Goal: Navigation & Orientation: Find specific page/section

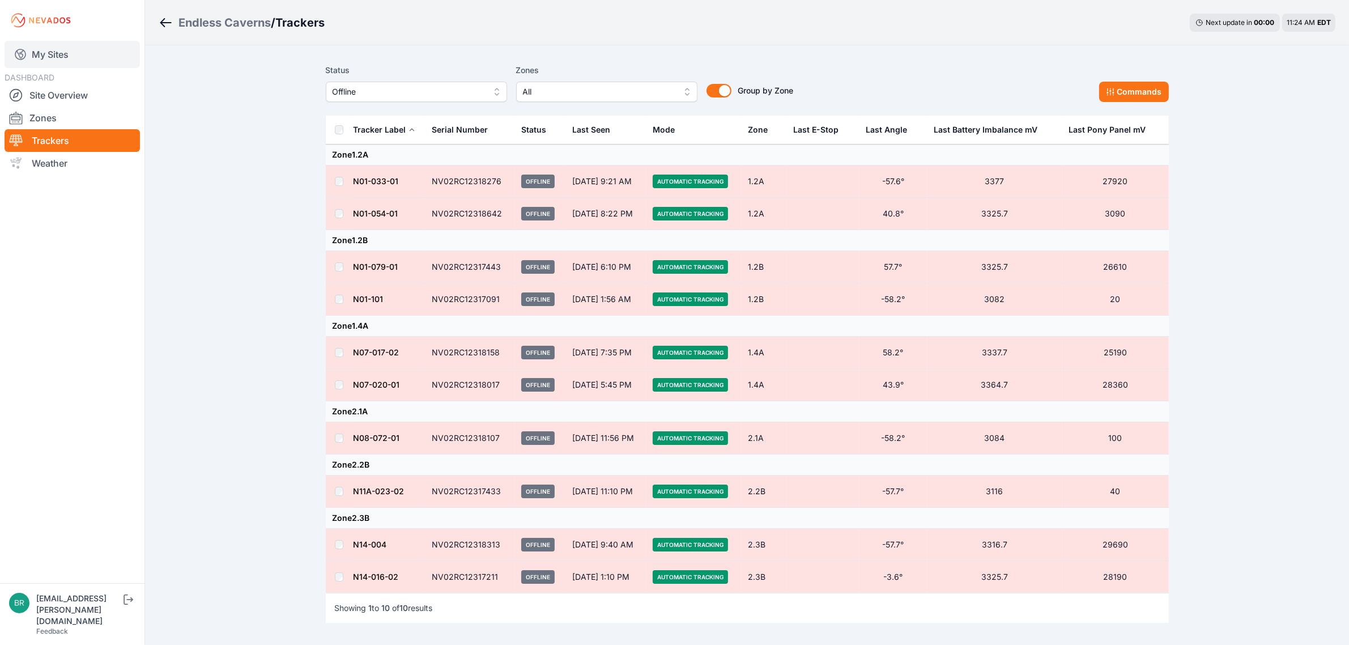
click at [72, 50] on link "My Sites" at bounding box center [72, 54] width 135 height 27
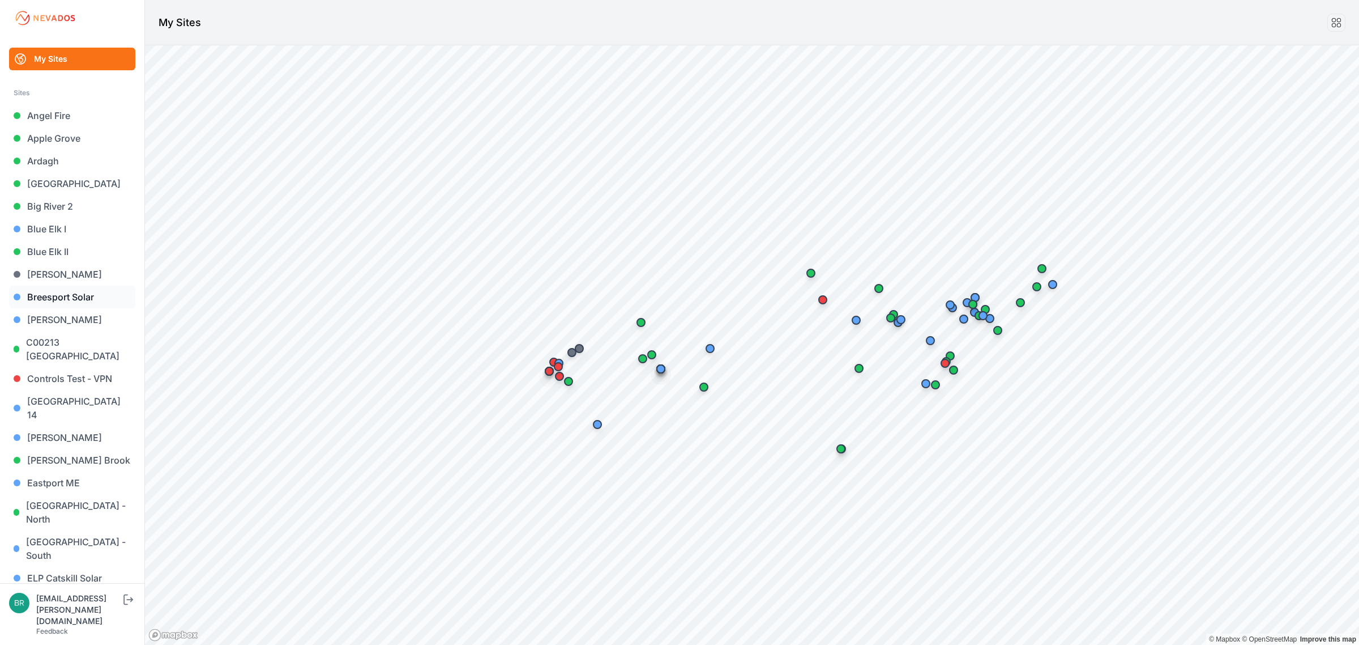
click at [54, 289] on link "Breesport Solar" at bounding box center [72, 296] width 126 height 23
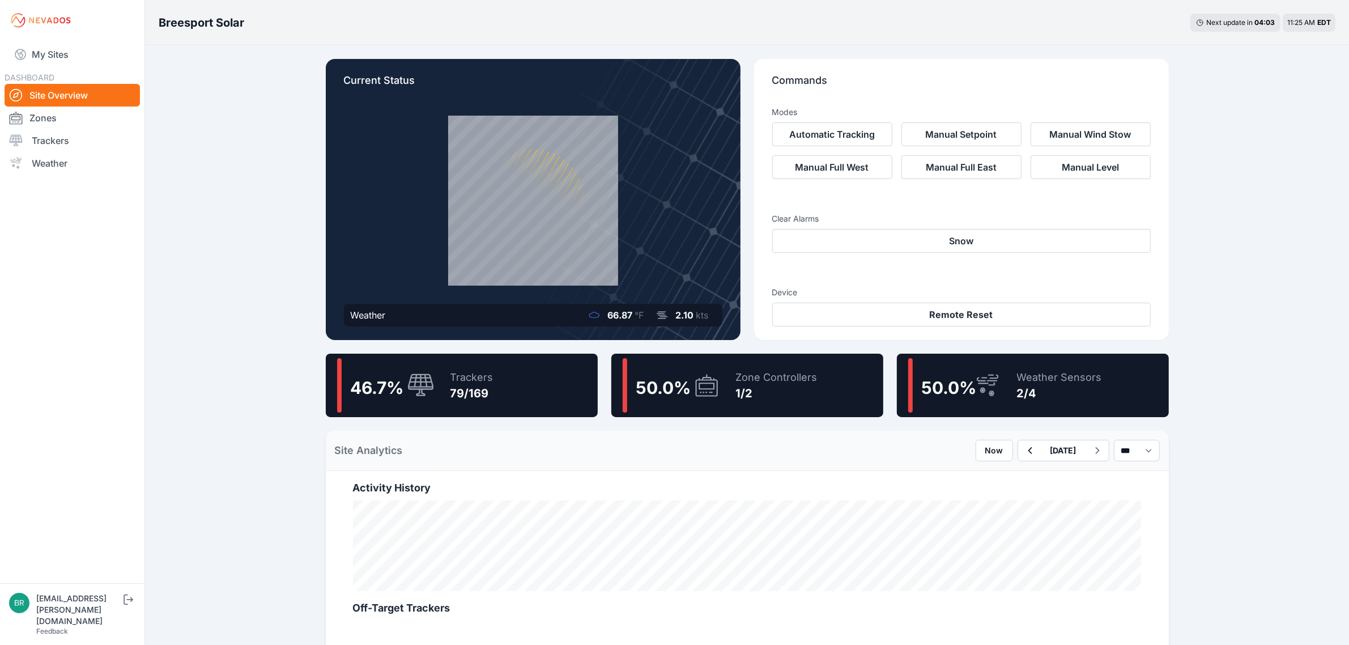
click at [816, 380] on div "50.0 % Zone Controllers 1/2" at bounding box center [747, 384] width 272 height 63
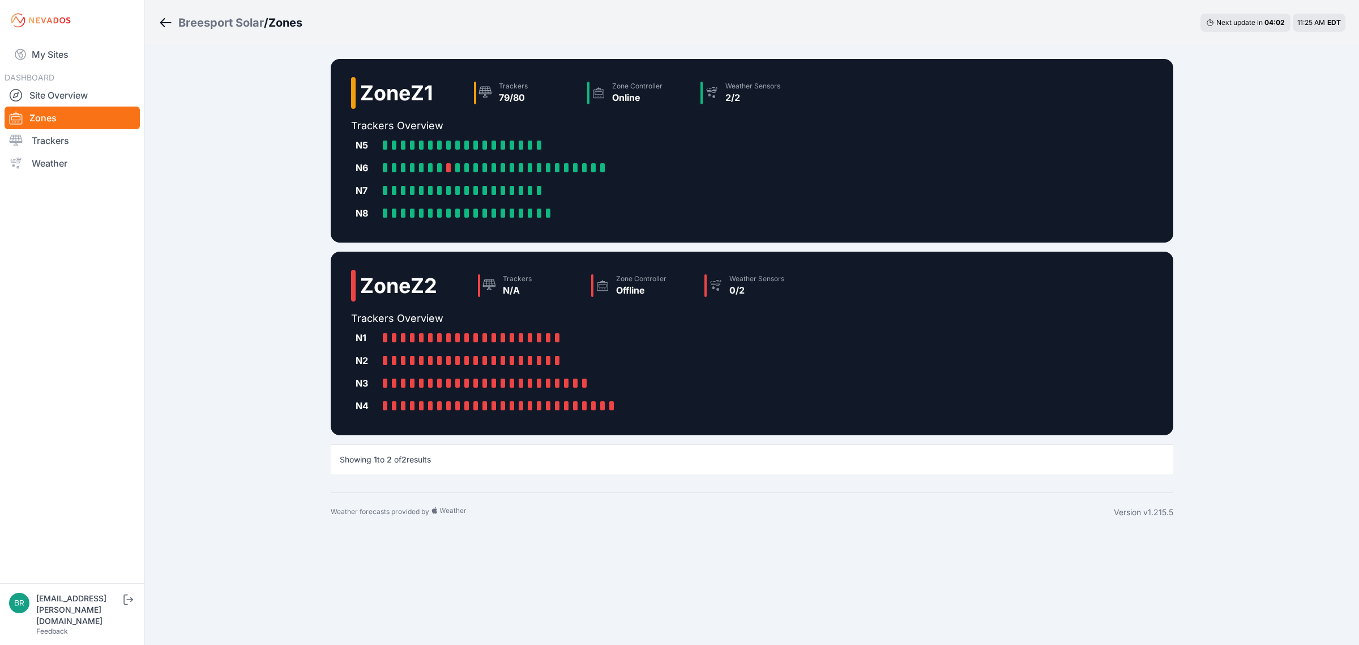
click at [231, 22] on div "Breesport Solar" at bounding box center [221, 23] width 86 height 16
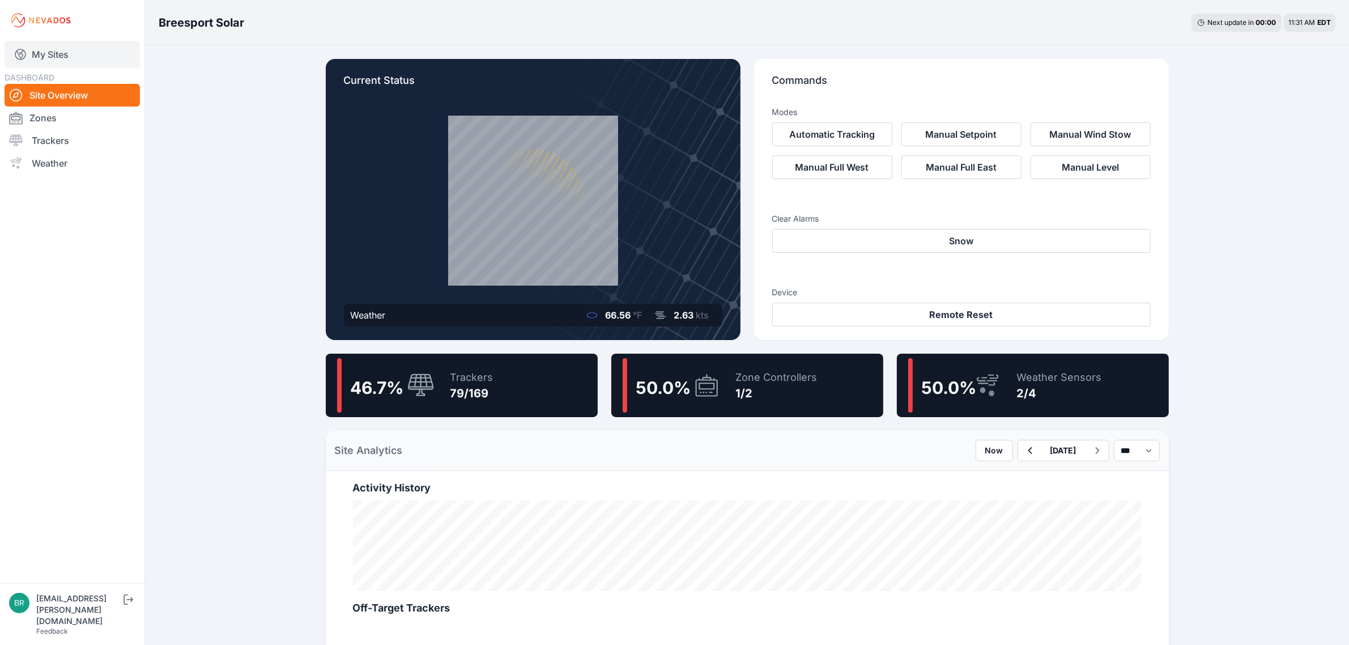
click at [92, 58] on link "My Sites" at bounding box center [72, 54] width 135 height 27
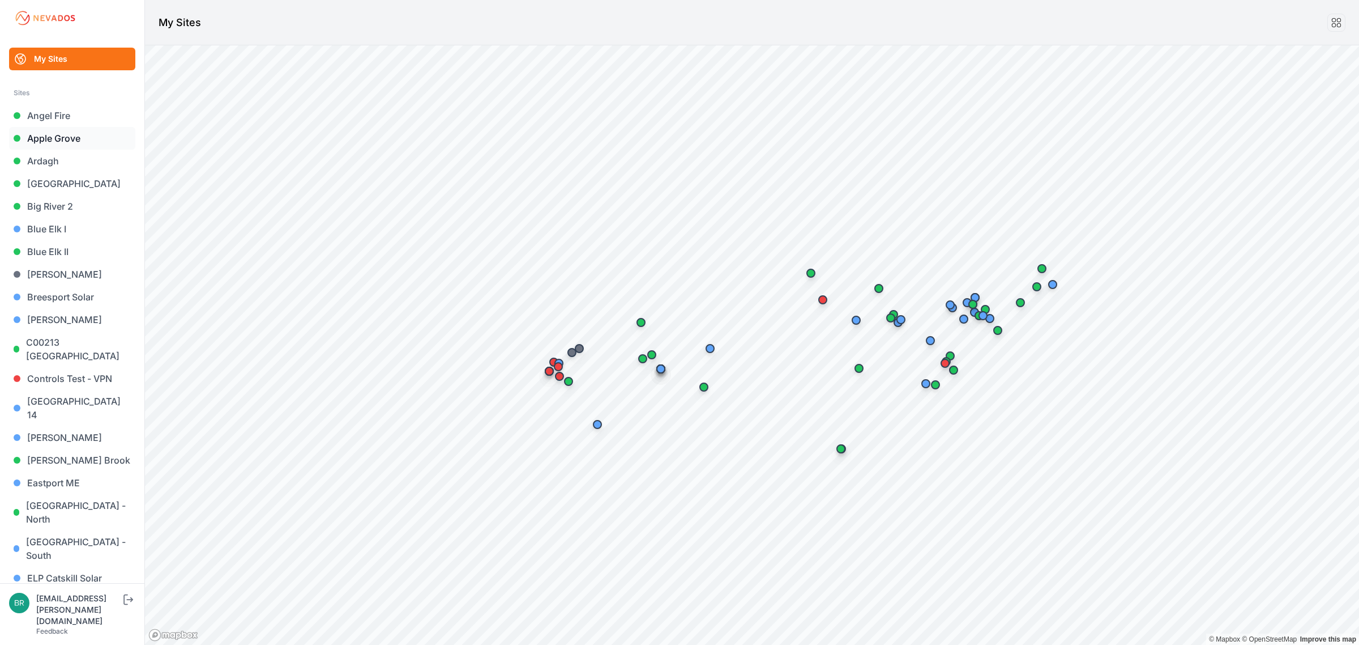
click at [72, 136] on link "Apple Grove" at bounding box center [72, 138] width 126 height 23
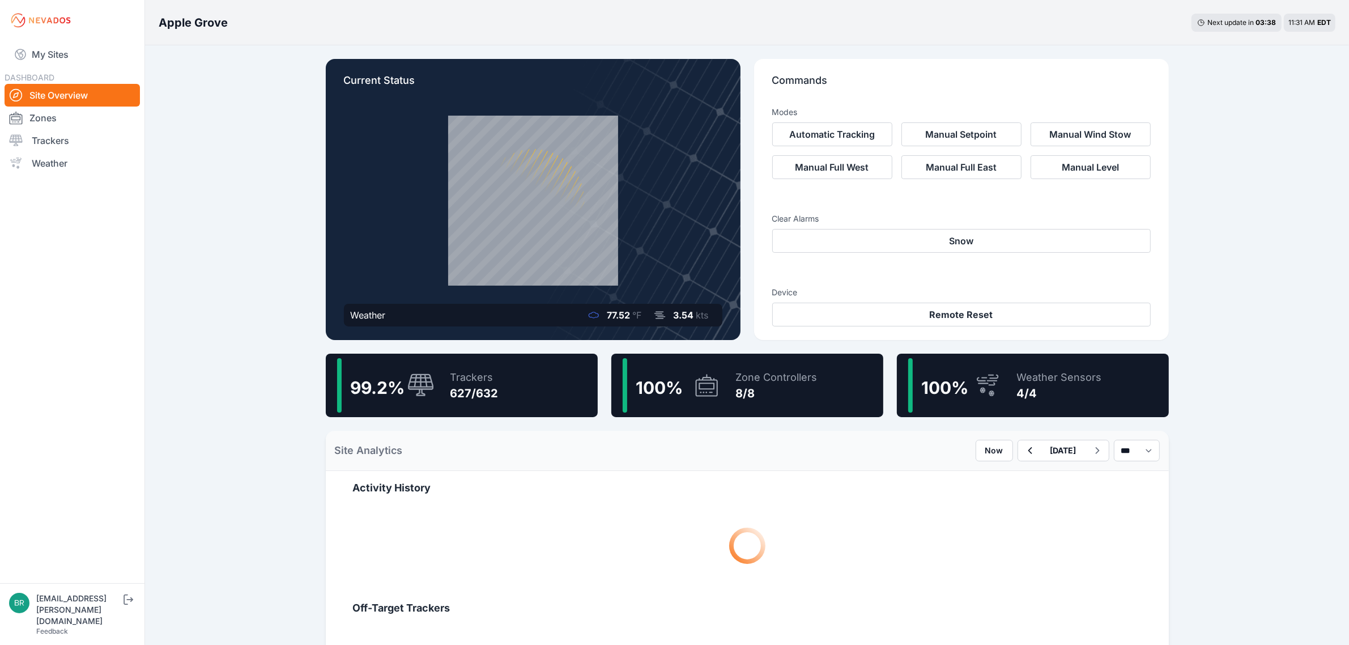
click at [453, 395] on div "627/632" at bounding box center [474, 393] width 48 height 16
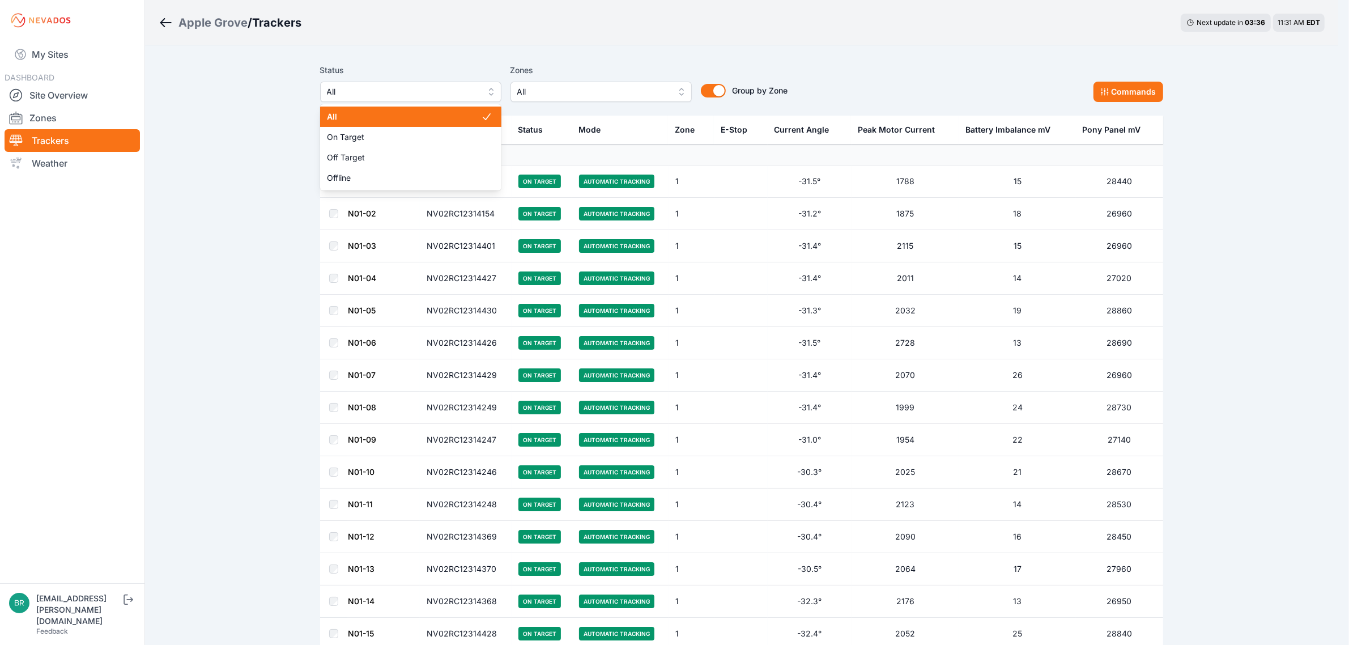
click at [375, 88] on span "All" at bounding box center [403, 92] width 152 height 14
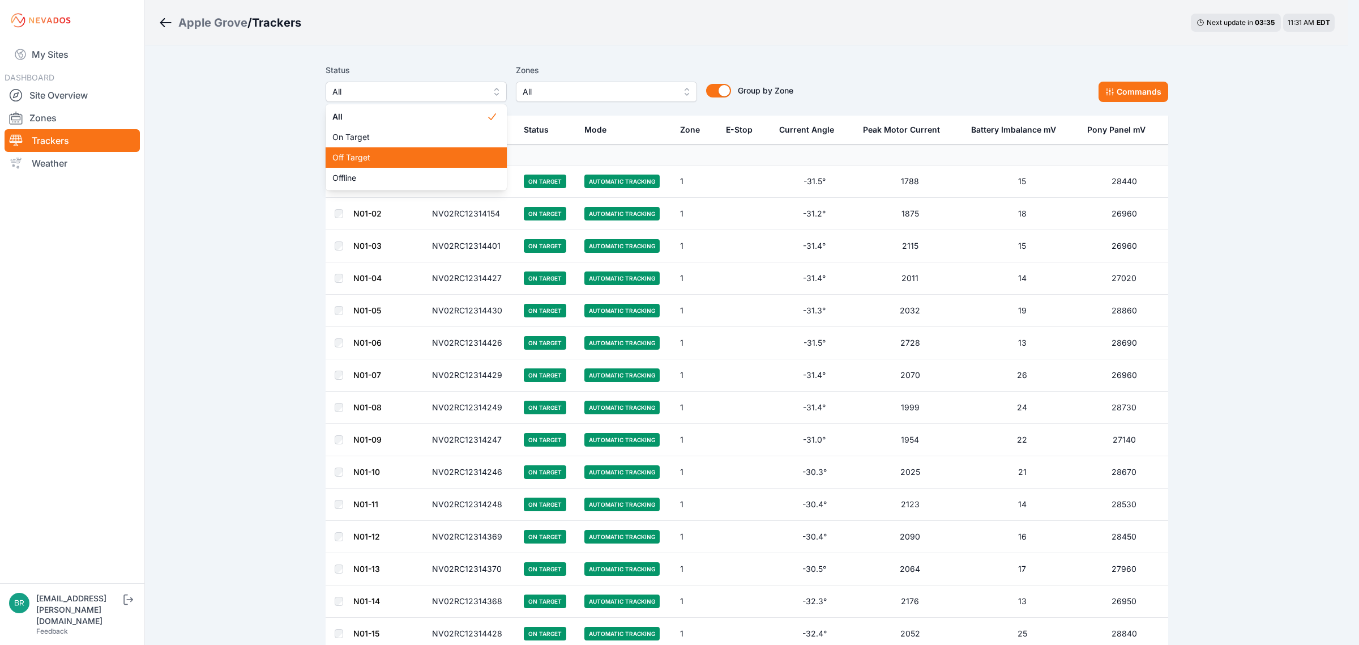
click at [371, 154] on span "Off Target" at bounding box center [409, 157] width 154 height 11
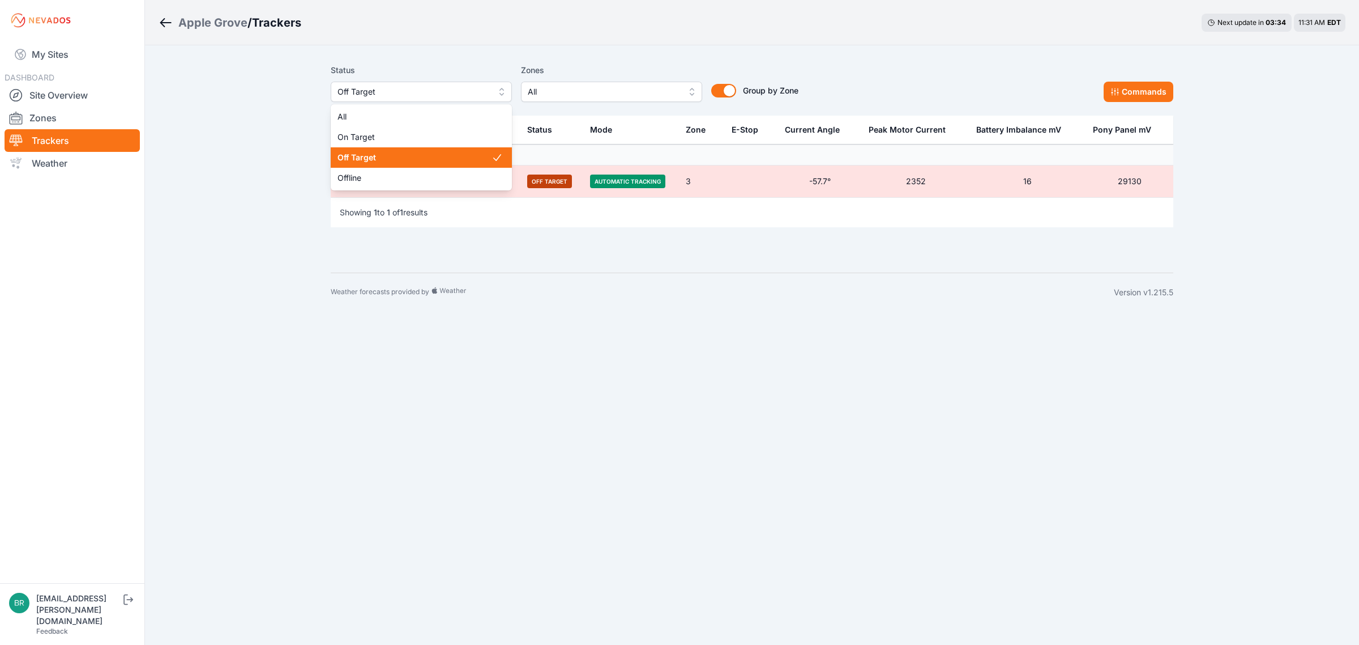
click at [384, 95] on span "Off Target" at bounding box center [414, 92] width 152 height 14
click at [384, 169] on div "Offline" at bounding box center [421, 178] width 181 height 20
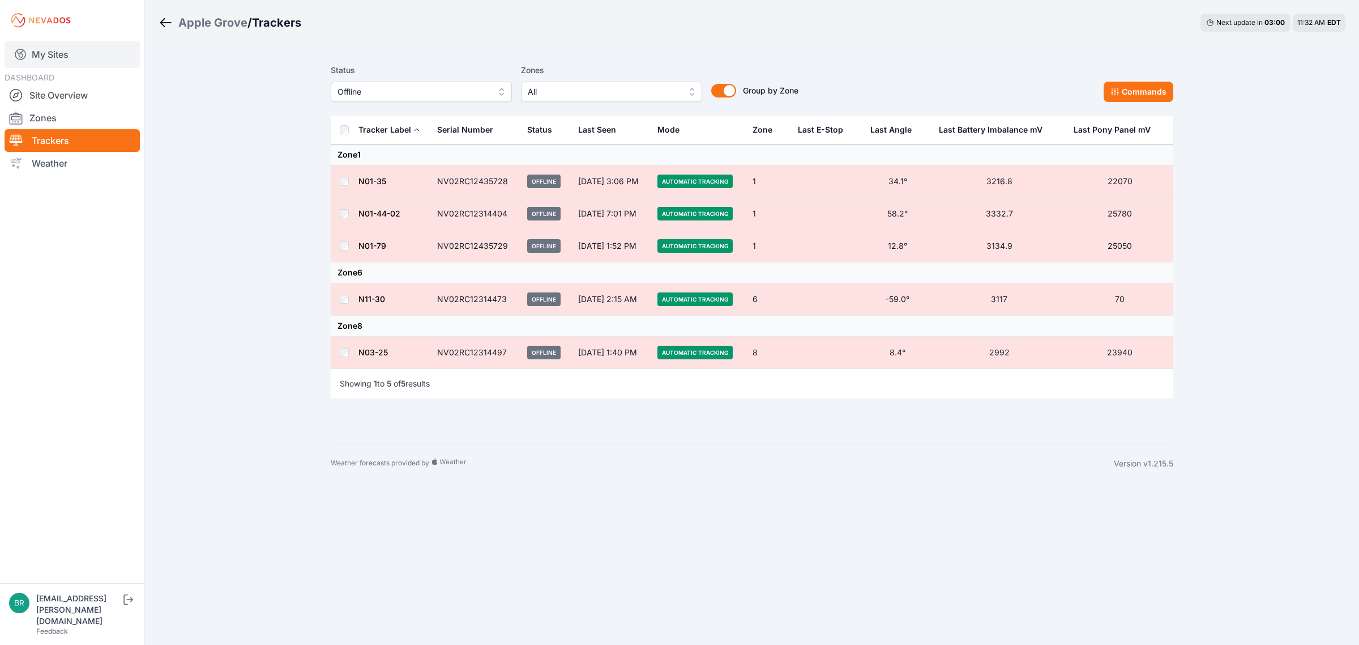
click at [78, 44] on link "My Sites" at bounding box center [72, 54] width 135 height 27
